Goal: Task Accomplishment & Management: Use online tool/utility

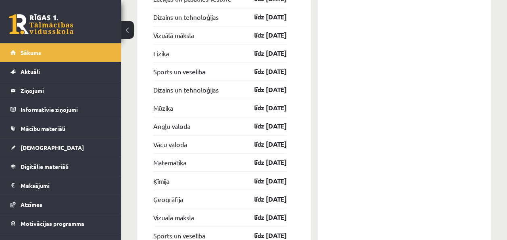
scroll to position [2174, 0]
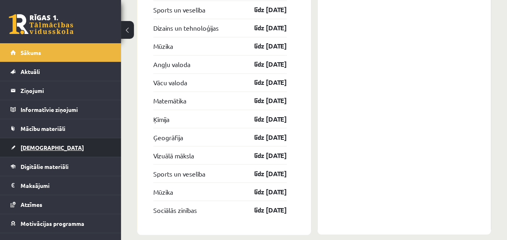
click at [97, 145] on link "[DEMOGRAPHIC_DATA]" at bounding box center [60, 147] width 101 height 19
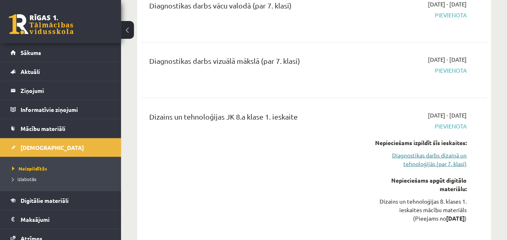
click at [428, 151] on link "Diagnostikas darbs dizainā un tehnoloģijās (par 7. klasi)" at bounding box center [418, 159] width 98 height 17
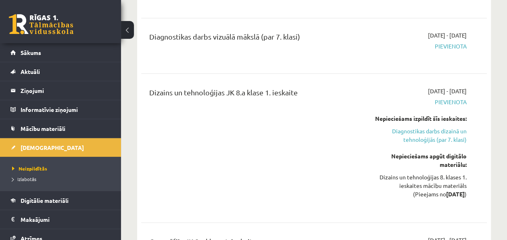
scroll to position [2237, 0]
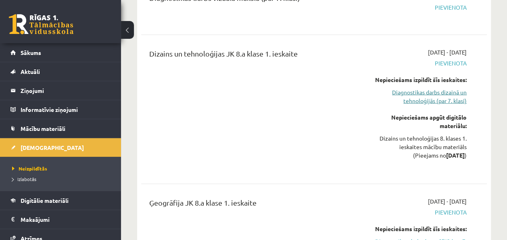
click at [450, 88] on link "Diagnostikas darbs dizainā un tehnoloģijās (par 7. klasi)" at bounding box center [418, 96] width 98 height 17
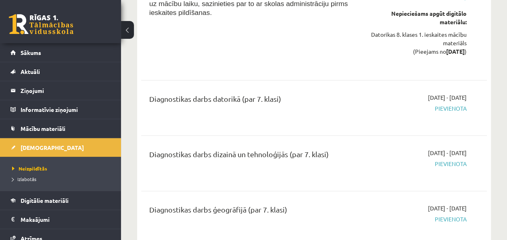
scroll to position [1902, 0]
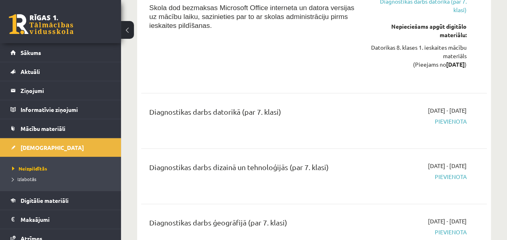
click at [458, 172] on span "Pievienota" at bounding box center [418, 176] width 98 height 8
click at [446, 172] on span "Pievienota" at bounding box center [418, 176] width 98 height 8
click at [468, 170] on div "[DATE] - [DATE] [GEOGRAPHIC_DATA]" at bounding box center [418, 175] width 110 height 29
click at [450, 117] on span "Pievienota" at bounding box center [418, 121] width 98 height 8
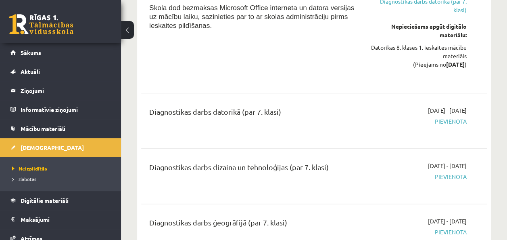
click at [437, 172] on span "Pievienota" at bounding box center [418, 176] width 98 height 8
